Goal: Task Accomplishment & Management: Complete application form

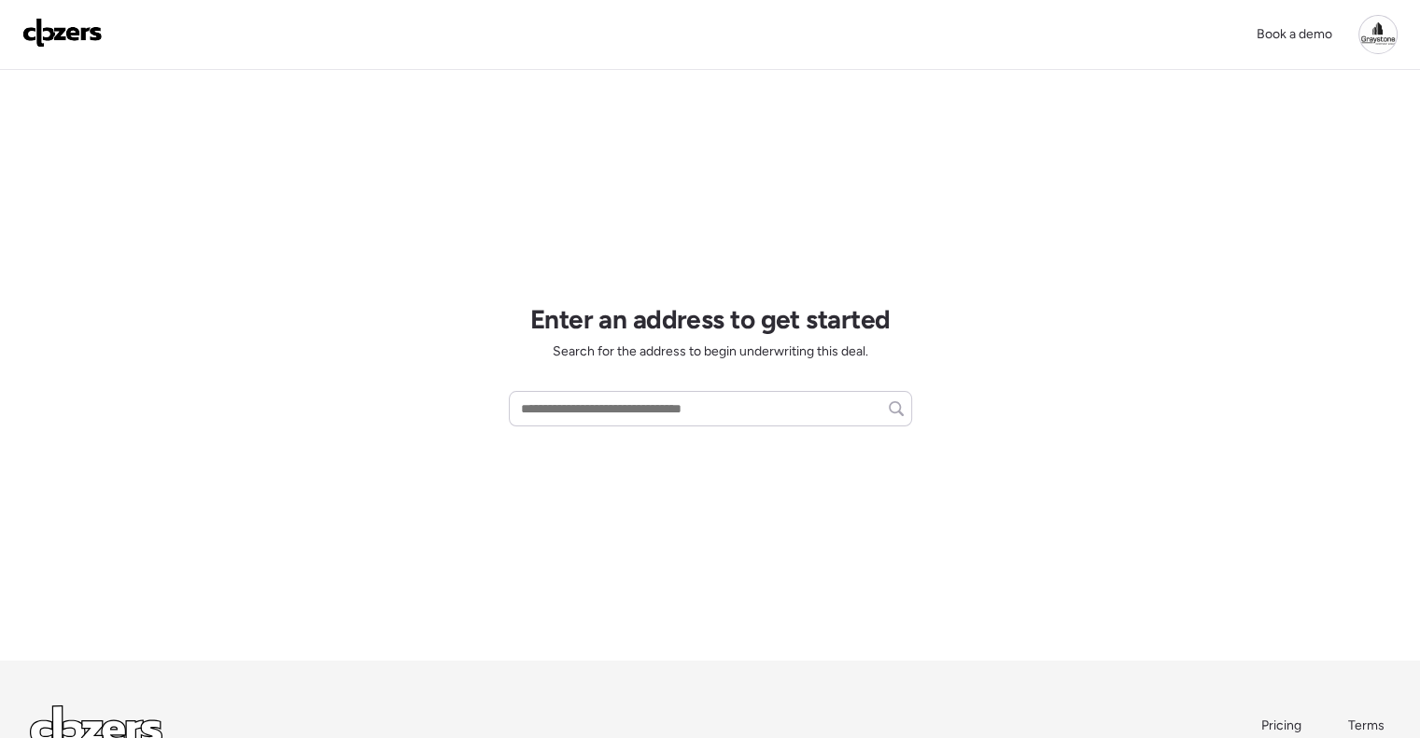
click at [1216, 477] on div "Book a demo Enter an address to get started Search for the address to begin und…" at bounding box center [710, 445] width 1420 height 890
click at [683, 401] on input "text" at bounding box center [710, 409] width 386 height 26
paste input "**********"
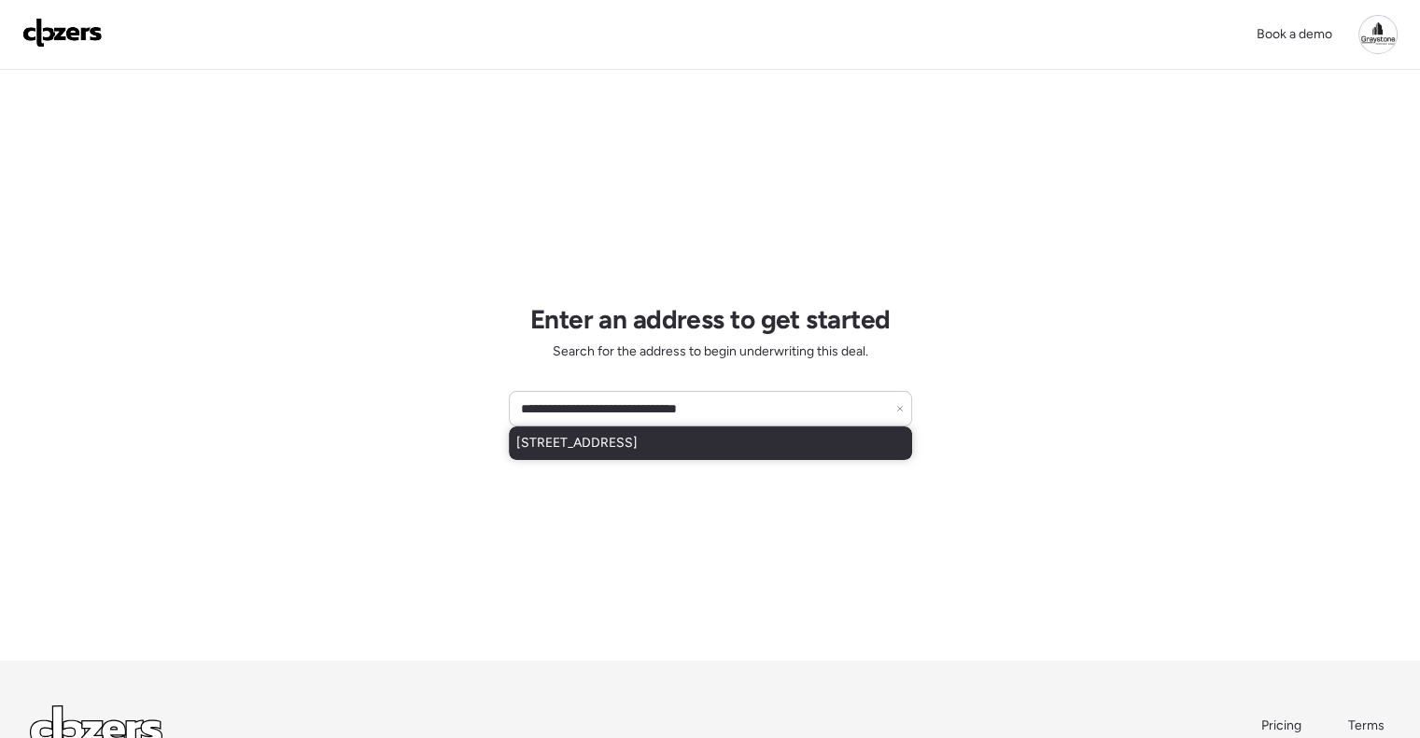
click at [638, 445] on span "[STREET_ADDRESS]" at bounding box center [576, 443] width 121 height 19
type input "**********"
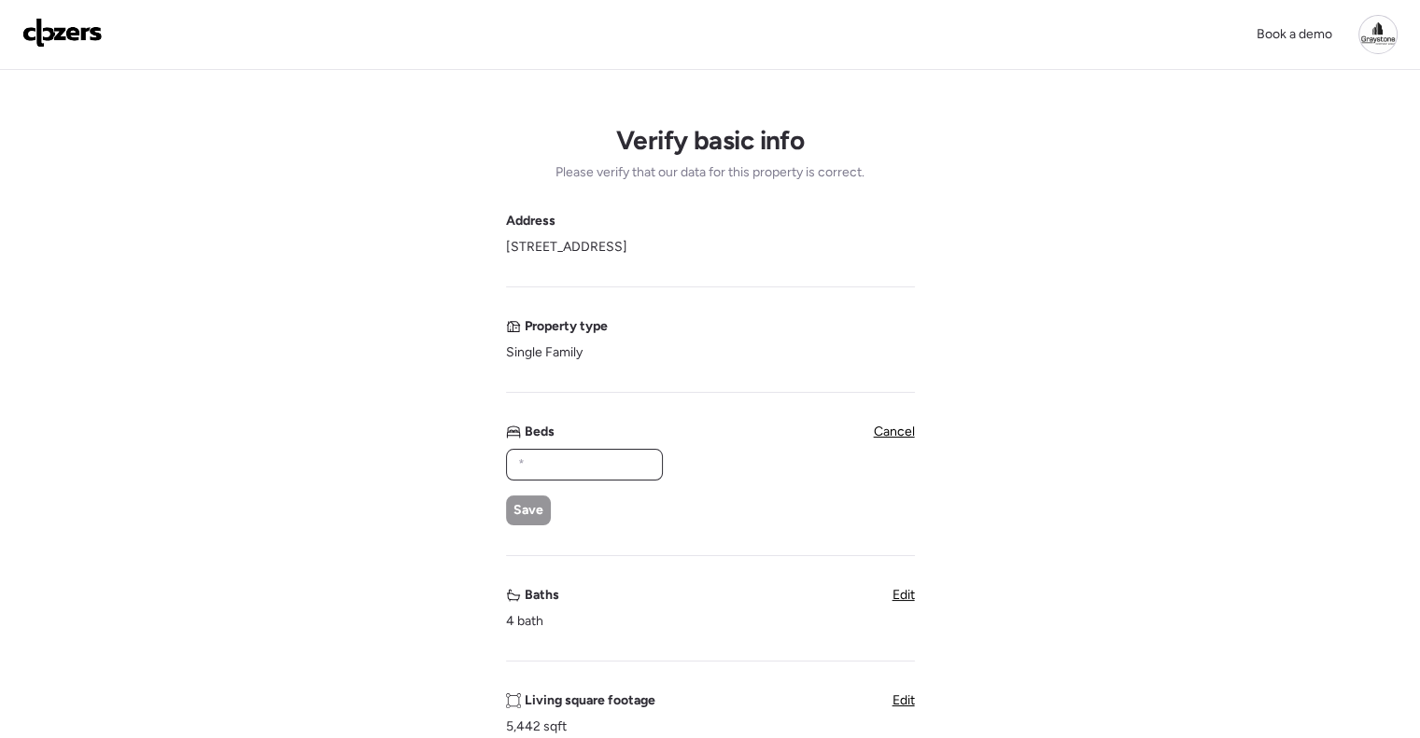
click at [583, 462] on input "text" at bounding box center [584, 465] width 140 height 26
type input "*"
click at [543, 503] on div "Save" at bounding box center [528, 511] width 45 height 30
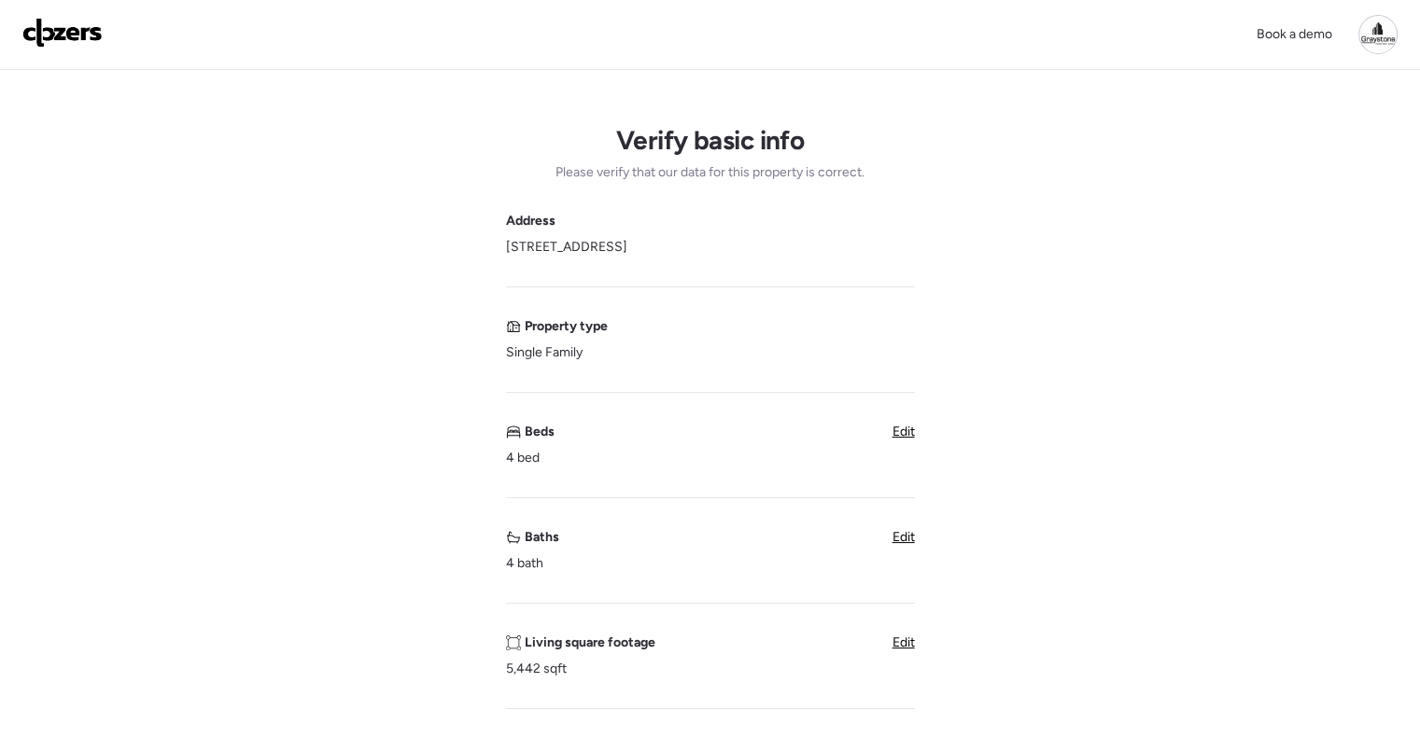
click at [892, 537] on span "Edit" at bounding box center [903, 537] width 22 height 16
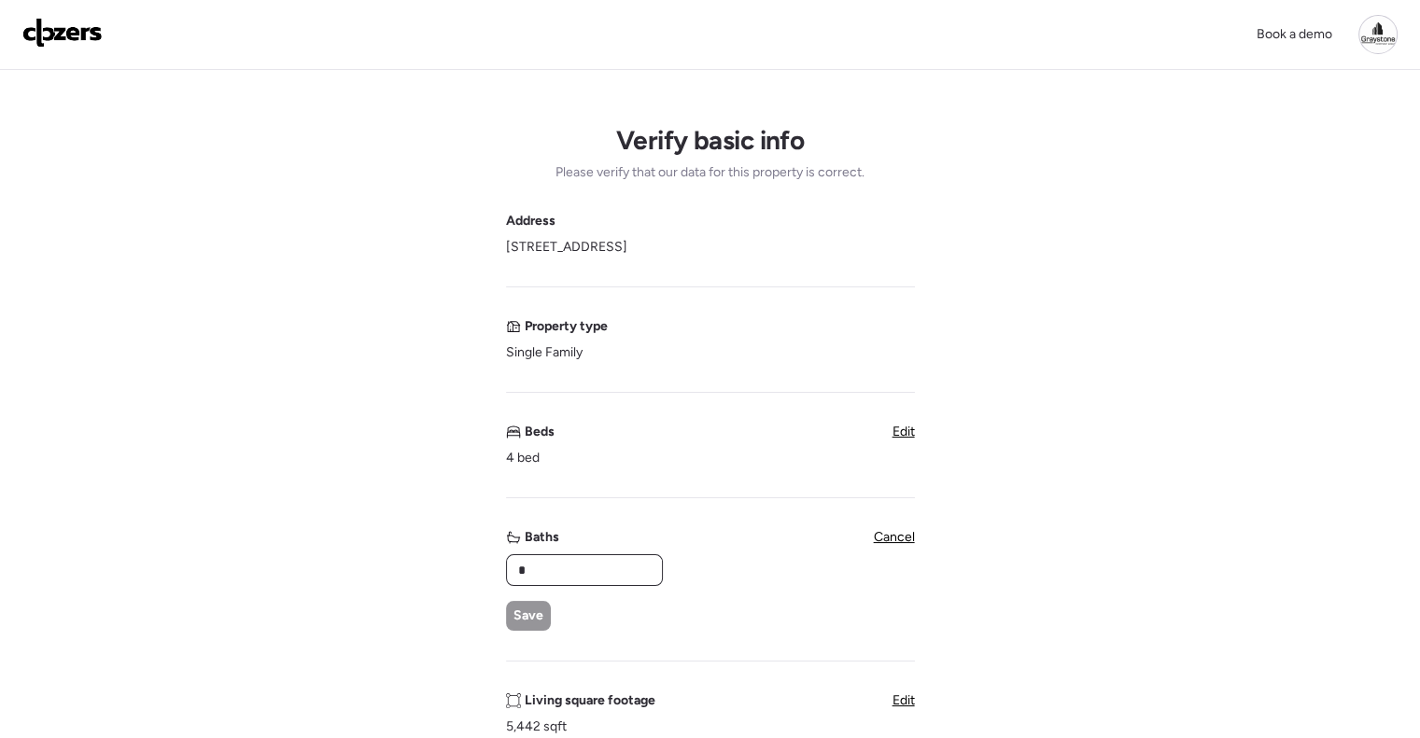
drag, startPoint x: 564, startPoint y: 557, endPoint x: 497, endPoint y: 557, distance: 67.2
type input "*"
click at [539, 609] on span "Save" at bounding box center [528, 616] width 30 height 19
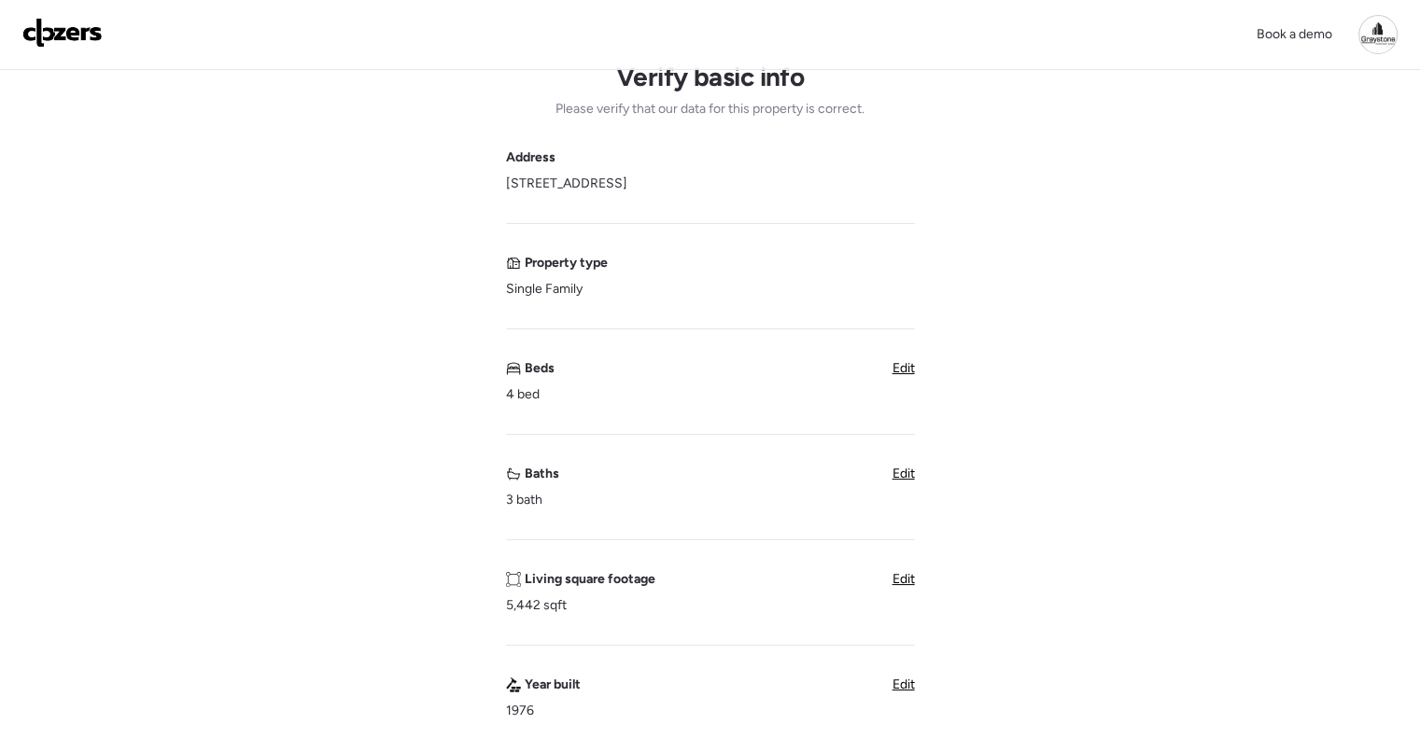
scroll to position [93, 0]
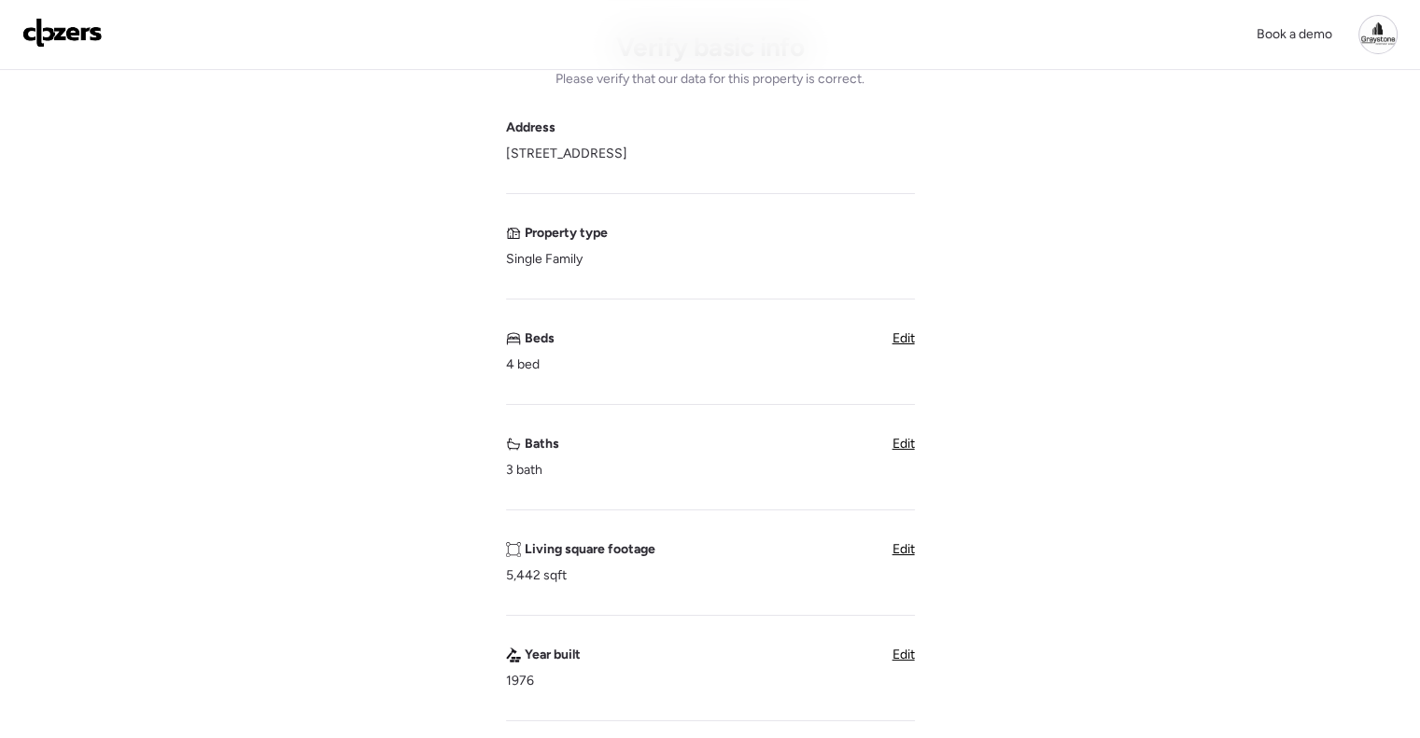
click at [908, 559] on div "Living square footage 5,442 sqft Edit" at bounding box center [710, 562] width 409 height 45
click at [916, 553] on div "Verify basic info Please verify that our data for this property is correct. Add…" at bounding box center [710, 650] width 1390 height 1346
click at [905, 553] on span "Edit" at bounding box center [903, 549] width 22 height 16
drag, startPoint x: 494, startPoint y: 571, endPoint x: 422, endPoint y: 531, distance: 82.3
click at [449, 556] on div "Verify basic info Please verify that our data for this property is correct. Add…" at bounding box center [710, 679] width 1390 height 1404
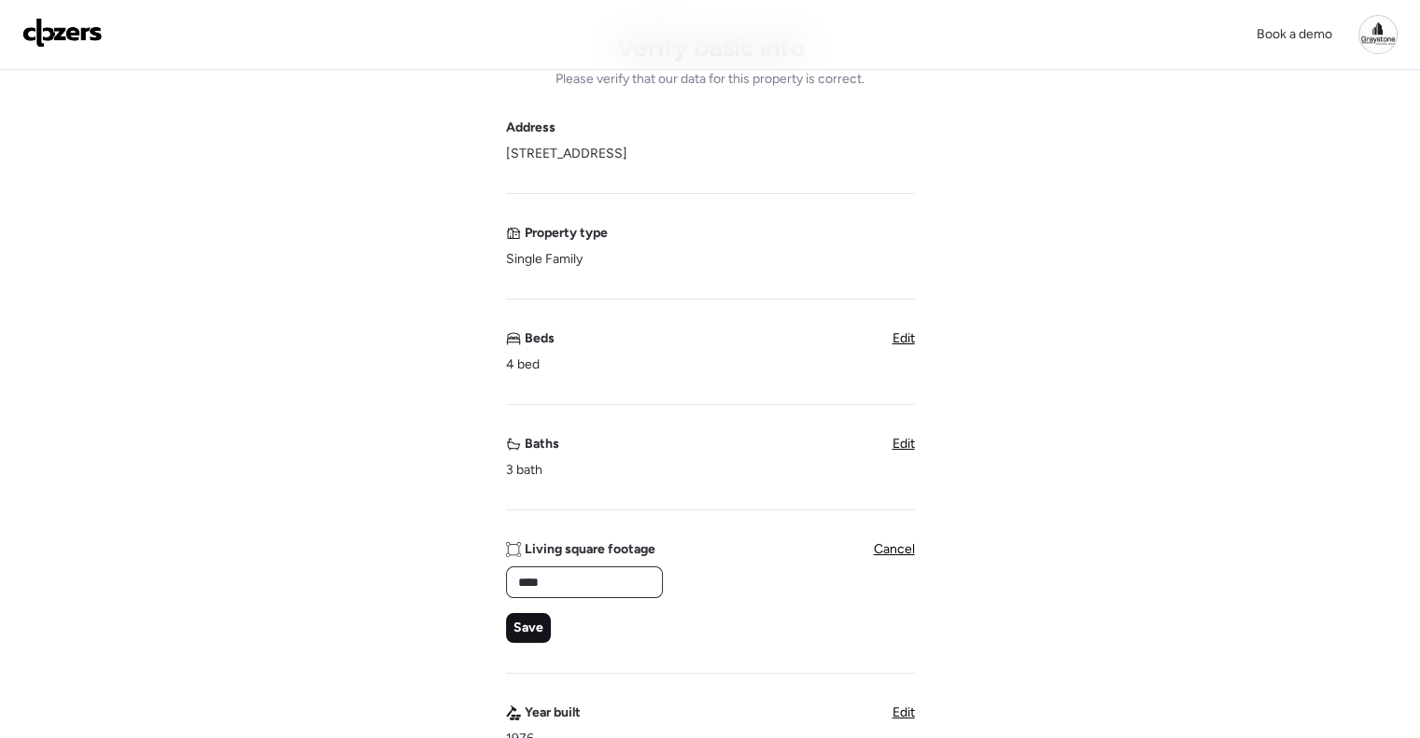
type input "****"
drag, startPoint x: 541, startPoint y: 634, endPoint x: 561, endPoint y: 595, distance: 43.8
click at [540, 632] on span "Save" at bounding box center [528, 628] width 30 height 19
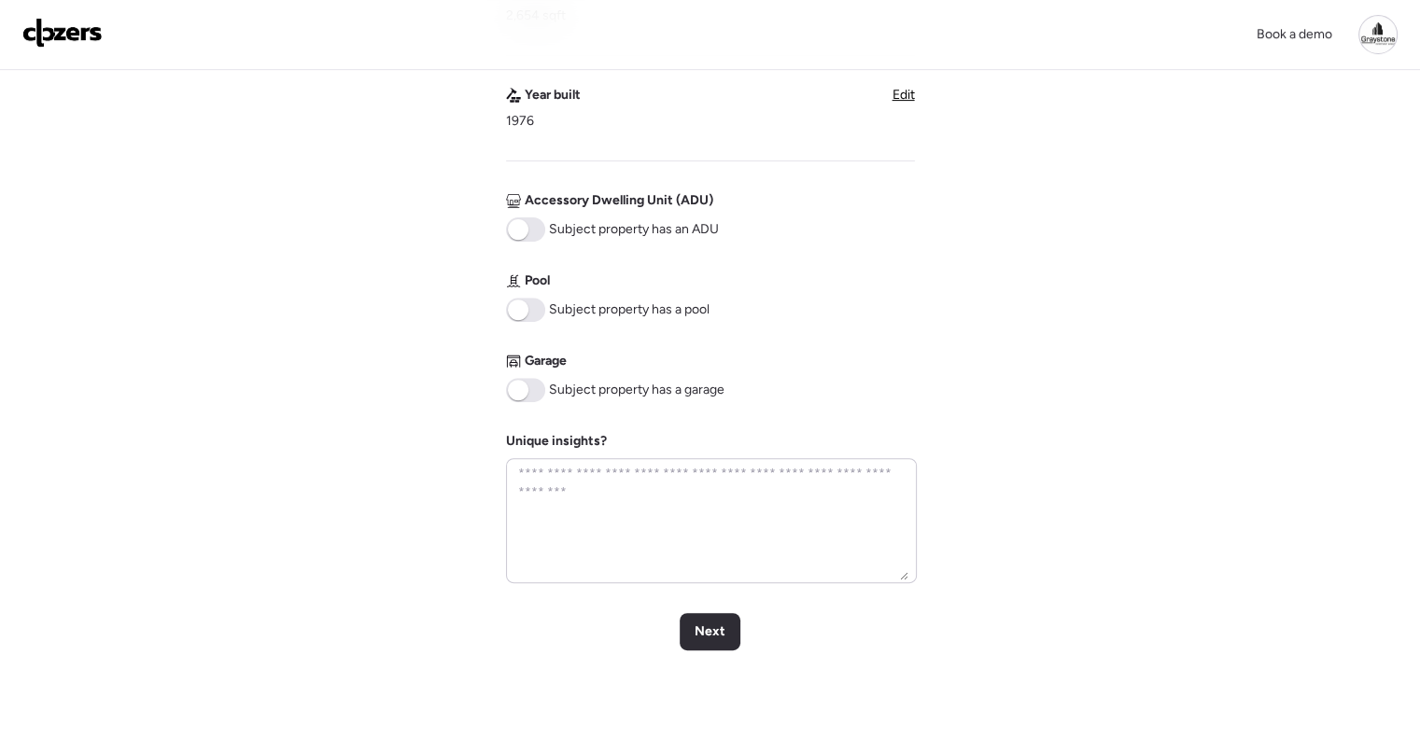
scroll to position [747, 0]
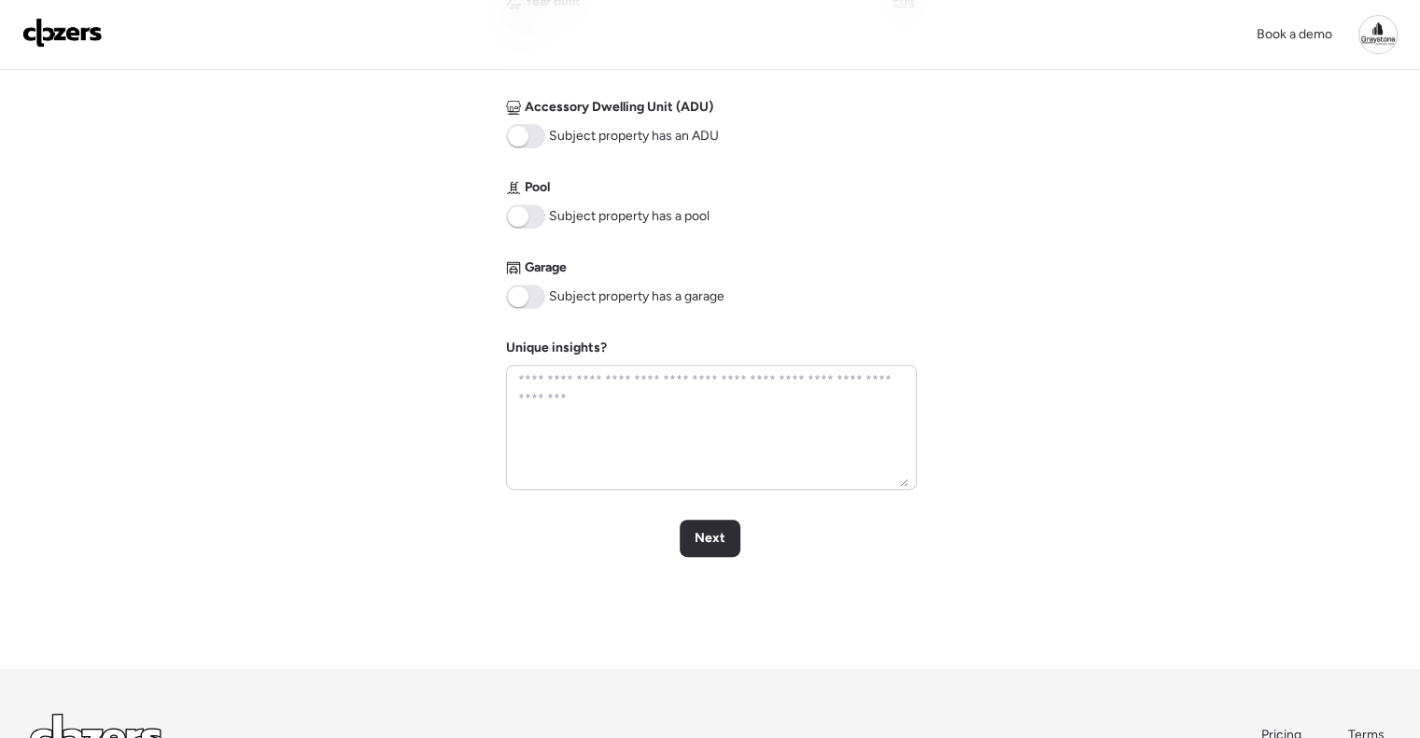
click at [718, 536] on span "Next" at bounding box center [709, 538] width 31 height 19
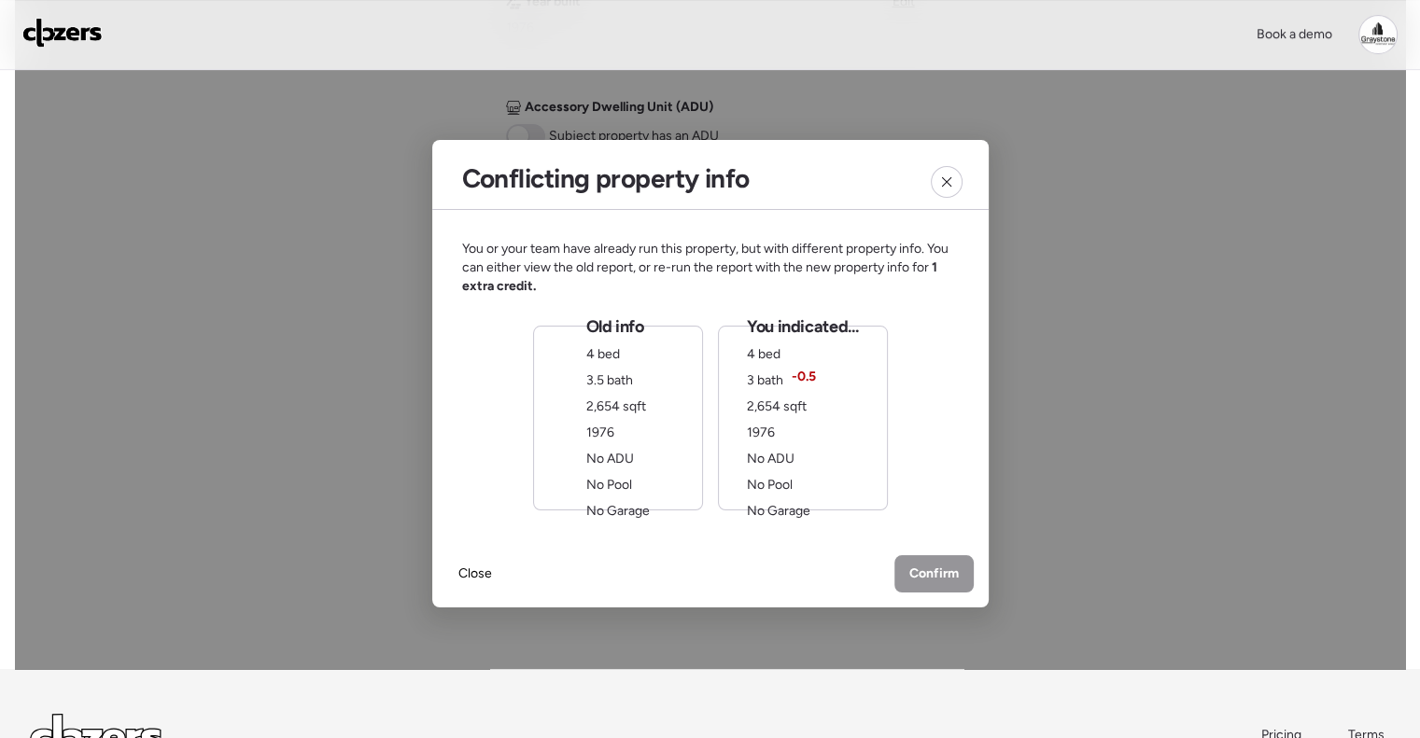
click at [765, 447] on div "You indicated... 4 bed 3 bath -0.5 2,654 sqft 1976 No ADU No Pool No Garage" at bounding box center [802, 417] width 111 height 205
